Goal: Transaction & Acquisition: Obtain resource

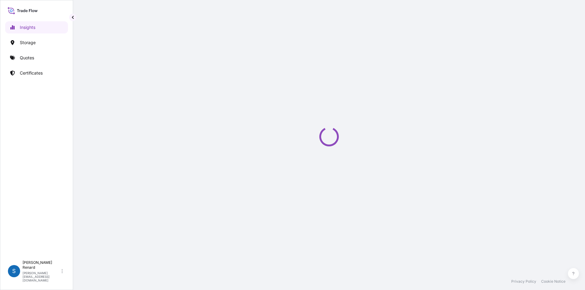
select select "2025"
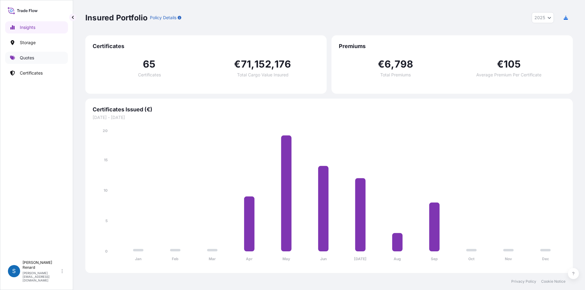
click at [31, 59] on p "Quotes" at bounding box center [27, 58] width 14 height 6
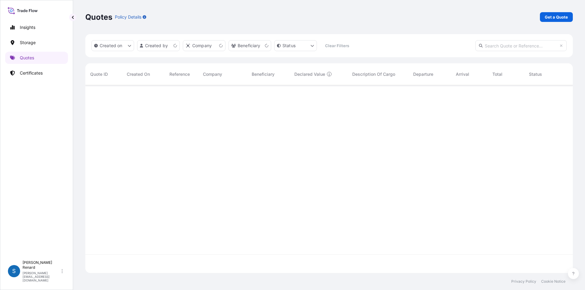
scroll to position [187, 483]
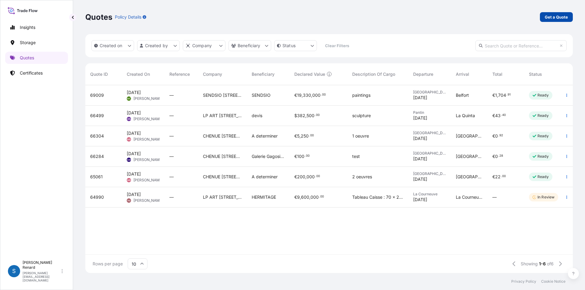
click at [558, 13] on link "Get a Quote" at bounding box center [556, 17] width 33 height 10
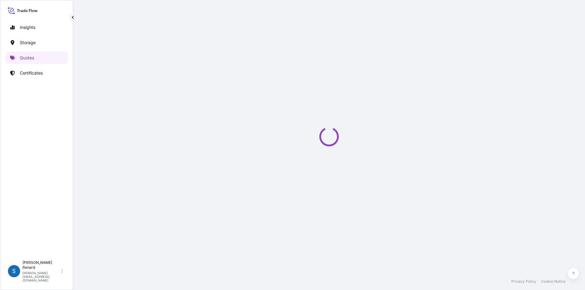
select select "Art Handling"
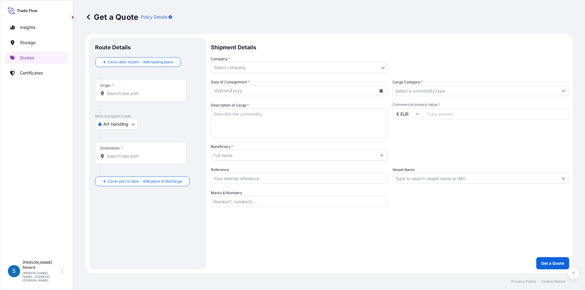
click at [239, 68] on body "Insights Storage Quotes Certificates S Stephanie Renard stephanie.renard@chenue…" at bounding box center [292, 145] width 585 height 290
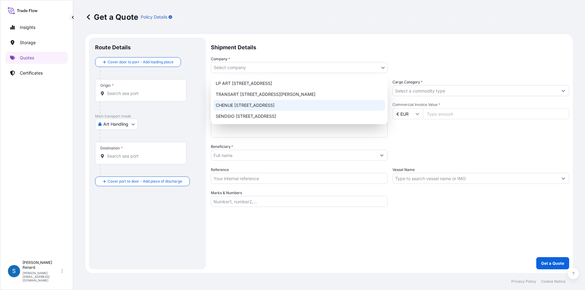
click at [238, 104] on div "CHENUE 151 Boulevard Haussmann, 75008 Paris" at bounding box center [299, 105] width 172 height 11
select select "31990"
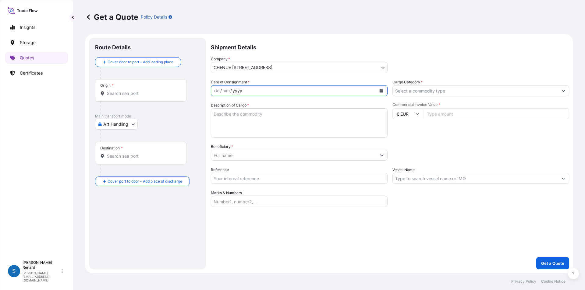
click at [237, 90] on div "yyyy" at bounding box center [237, 90] width 11 height 7
click at [382, 91] on icon "Calendar" at bounding box center [381, 91] width 3 height 4
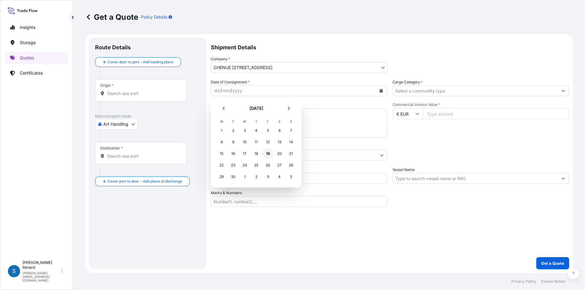
click at [267, 152] on div "19" at bounding box center [267, 153] width 11 height 11
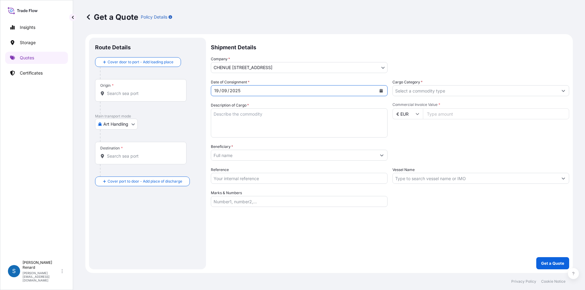
click at [433, 92] on input "Cargo Category *" at bounding box center [475, 90] width 165 height 11
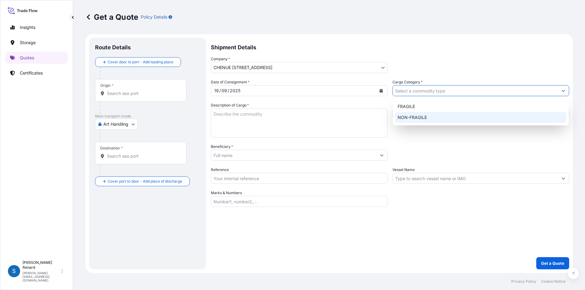
click at [408, 118] on div "NON-FRAGILE" at bounding box center [480, 117] width 171 height 11
type input "NON-FRAGILE"
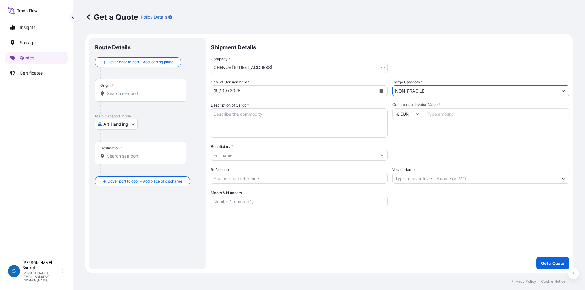
click at [215, 114] on textarea "Description of Cargo *" at bounding box center [299, 122] width 177 height 29
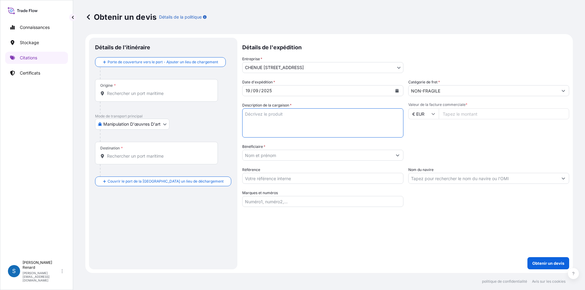
click at [242, 114] on textarea "Description de la cargaison *" at bounding box center [322, 122] width 161 height 29
type textarea "Divers colis en retour de déménagement chez Mr et Mme Elia"
click at [459, 111] on input "Valeur de la facture commerciale *" at bounding box center [504, 113] width 131 height 11
type input "30"
type input "30000"
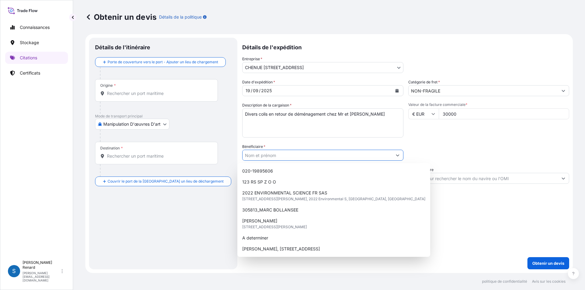
click at [276, 154] on input "Bénéficiaire *" at bounding box center [318, 155] width 150 height 11
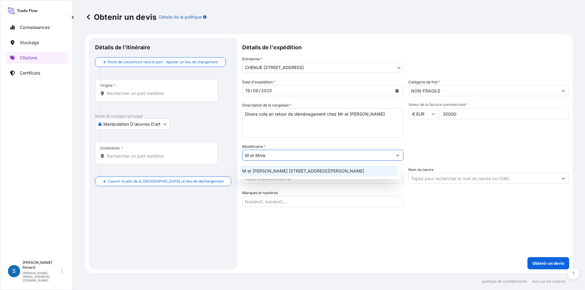
click at [313, 172] on span "M et Mme Elia 21 Avenue Princesse Grace de Monaco 98000 Monaco" at bounding box center [303, 171] width 122 height 6
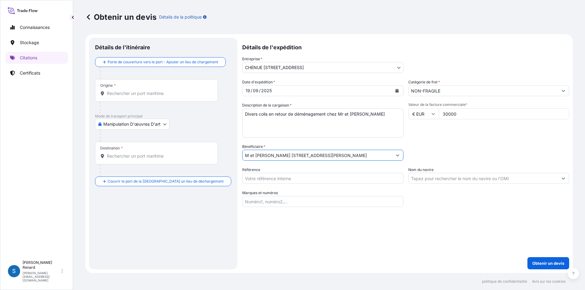
type input "M et Mme Elia 21 Avenue Princesse Grace de Monaco 98000 Monaco"
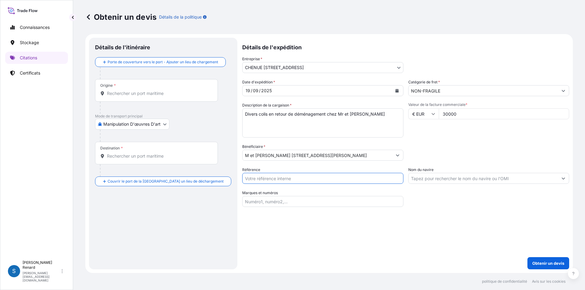
click at [254, 179] on input "Référence" at bounding box center [322, 178] width 161 height 11
type input "C-900533"
click at [274, 203] on input "Marques et numéros" at bounding box center [322, 201] width 161 height 11
click at [243, 201] on input "Marques et numéros" at bounding box center [322, 201] width 161 height 11
click at [246, 203] on input "Marques et numéros" at bounding box center [322, 201] width 161 height 11
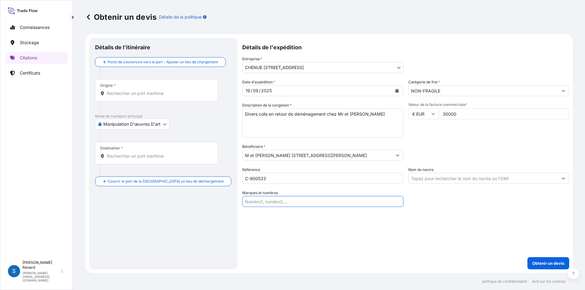
paste input "C-033466-85 C-033466-89 C-033466-90 C-033466-92 C-033466-118"
type input "C-033466-85 C-033466-89 C-033466-90 C-033466-92 C-033466-118"
click at [444, 179] on input "Nom du navire" at bounding box center [484, 178] width 150 height 11
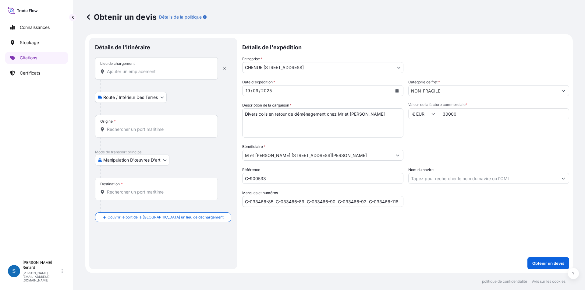
click at [119, 65] on font "Lieu de chargement" at bounding box center [117, 63] width 34 height 5
click at [119, 69] on input "Lieu de chargement" at bounding box center [158, 72] width 103 height 6
click at [119, 70] on input "Lieu de chargement" at bounding box center [158, 72] width 103 height 6
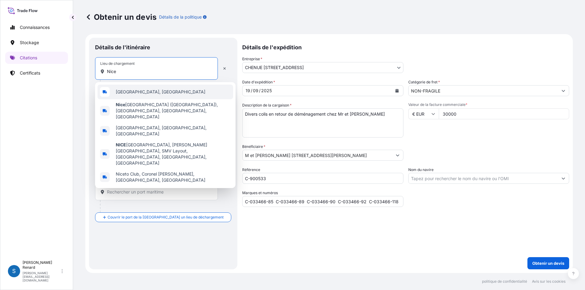
click at [123, 90] on span "Nice, France" at bounding box center [161, 92] width 90 height 6
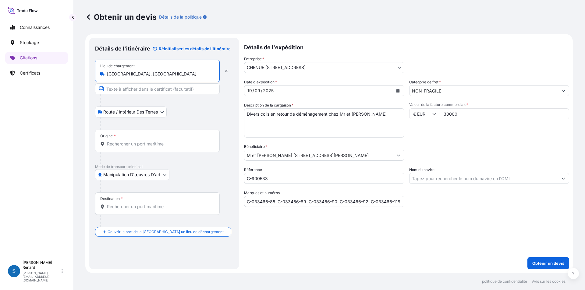
type input "Nice, France"
click at [113, 144] on input "Origine *" at bounding box center [159, 144] width 105 height 6
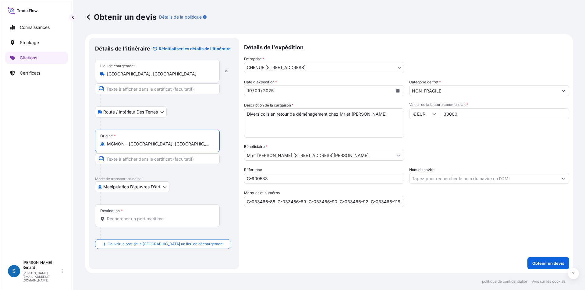
type input "MCMON - Monaco, Monaco"
click at [121, 90] on input "Texte à apparaître sur le certificat" at bounding box center [157, 88] width 125 height 11
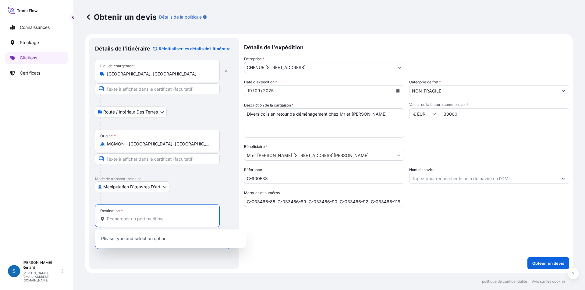
click at [116, 219] on input "Destination *" at bounding box center [159, 219] width 105 height 6
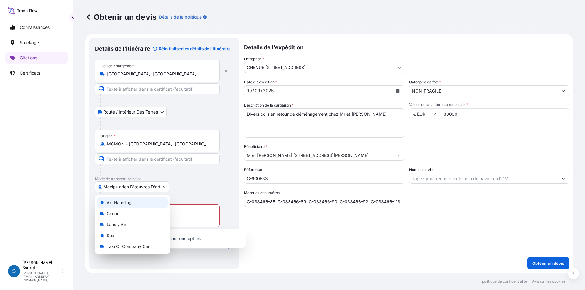
click at [165, 187] on body "0 options disponibles. Connaissances Stockage Citations Certificats S Stéphanie…" at bounding box center [292, 145] width 585 height 290
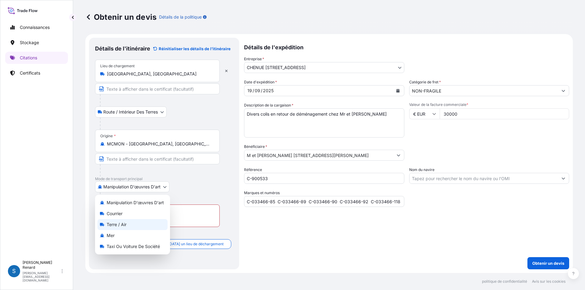
click at [123, 225] on font "Terre / Air" at bounding box center [117, 224] width 20 height 5
select select "Land / Air"
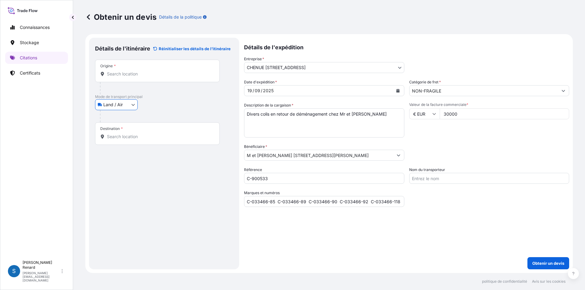
click at [111, 75] on input "Origine *" at bounding box center [159, 74] width 105 height 6
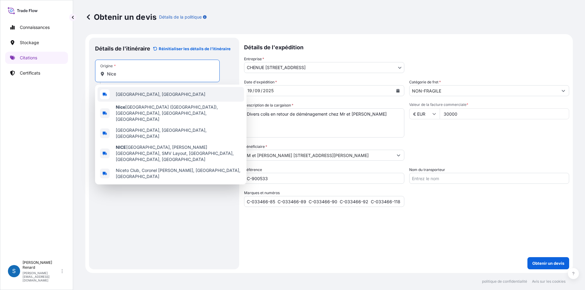
click at [136, 98] on div "Nice, France" at bounding box center [171, 94] width 147 height 15
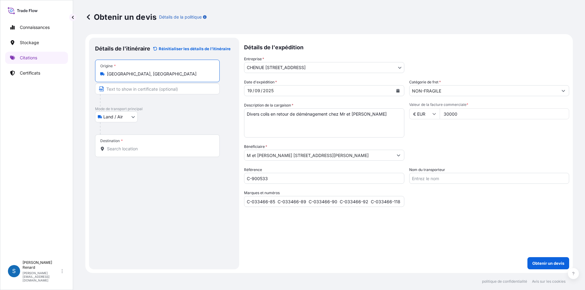
type input "Nice, France"
click at [114, 145] on div "Destination *" at bounding box center [157, 146] width 125 height 23
click at [114, 146] on input "Destination *" at bounding box center [159, 149] width 105 height 6
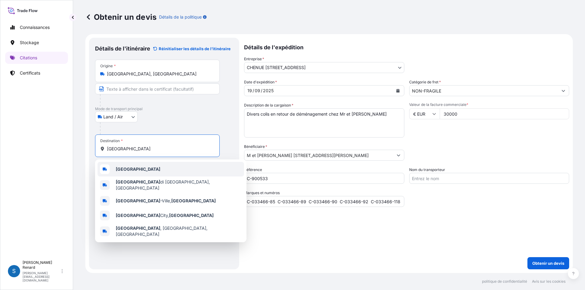
click at [120, 170] on b "Monaco" at bounding box center [138, 169] width 44 height 5
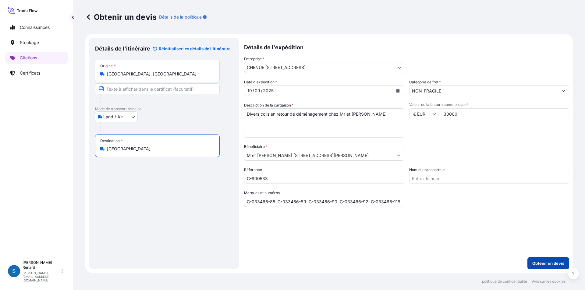
type input "Monaco"
click at [553, 264] on font "Obtenir un devis" at bounding box center [548, 263] width 32 height 5
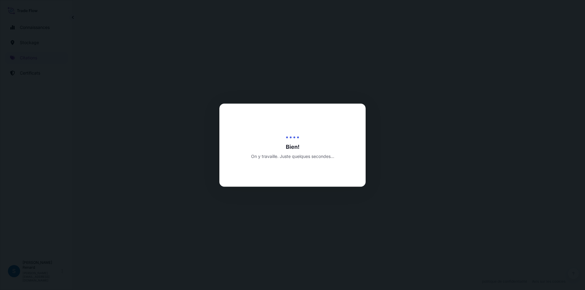
select select "Land / Air"
select select "31990"
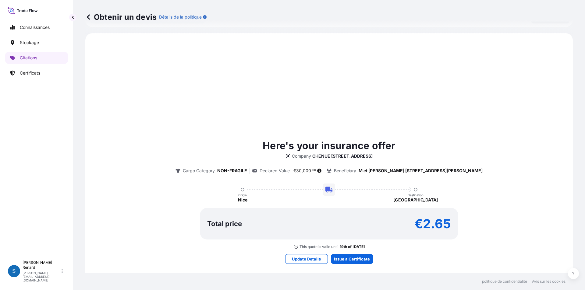
scroll to position [204, 0]
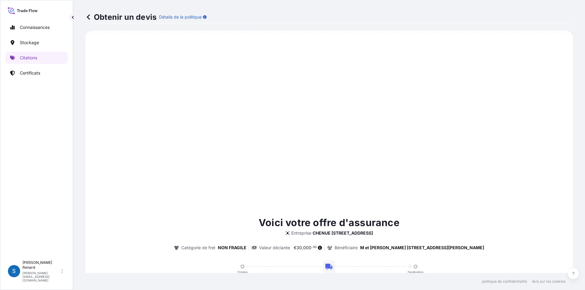
type input "19/09/2025"
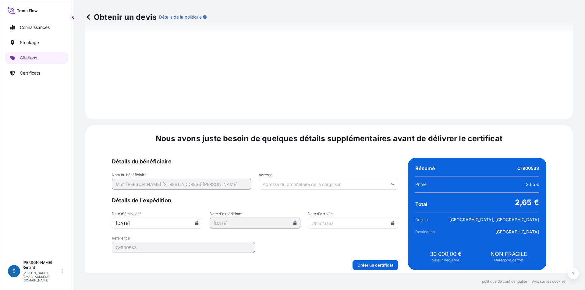
scroll to position [616, 0]
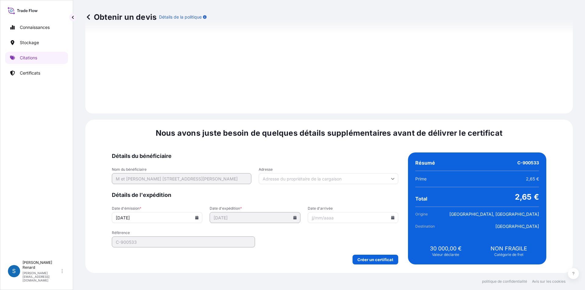
click at [332, 178] on input "Adresse" at bounding box center [329, 178] width 140 height 11
click at [268, 143] on div "Nous avons juste besoin de quelques détails supplémentaires avant de délivrer l…" at bounding box center [329, 197] width 488 height 154
click at [391, 217] on icon at bounding box center [392, 218] width 3 height 4
click at [359, 164] on font "19" at bounding box center [360, 163] width 5 height 5
type input "19/09/2025"
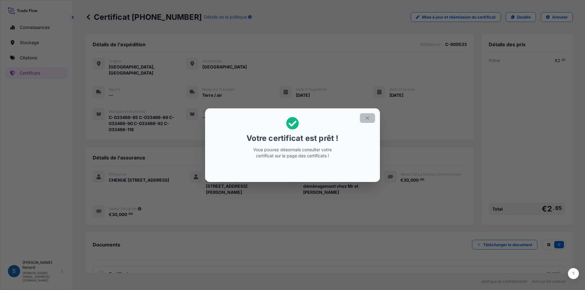
click at [366, 119] on icon "button" at bounding box center [367, 117] width 5 height 5
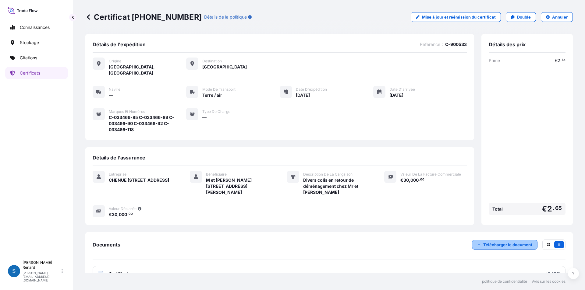
click at [505, 243] on font "Télécharger le document" at bounding box center [507, 245] width 49 height 5
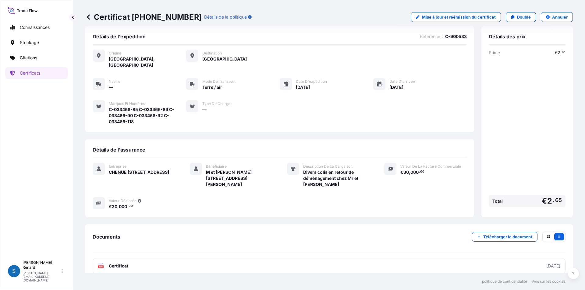
scroll to position [10, 0]
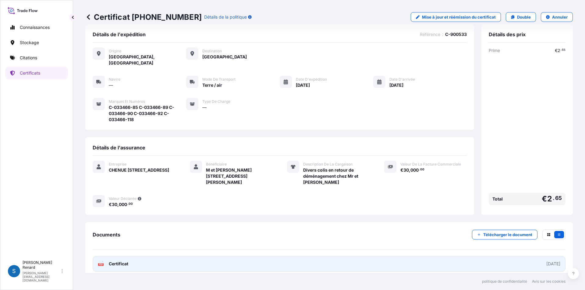
click at [115, 261] on font "Certificat" at bounding box center [119, 263] width 20 height 5
